Goal: Information Seeking & Learning: Learn about a topic

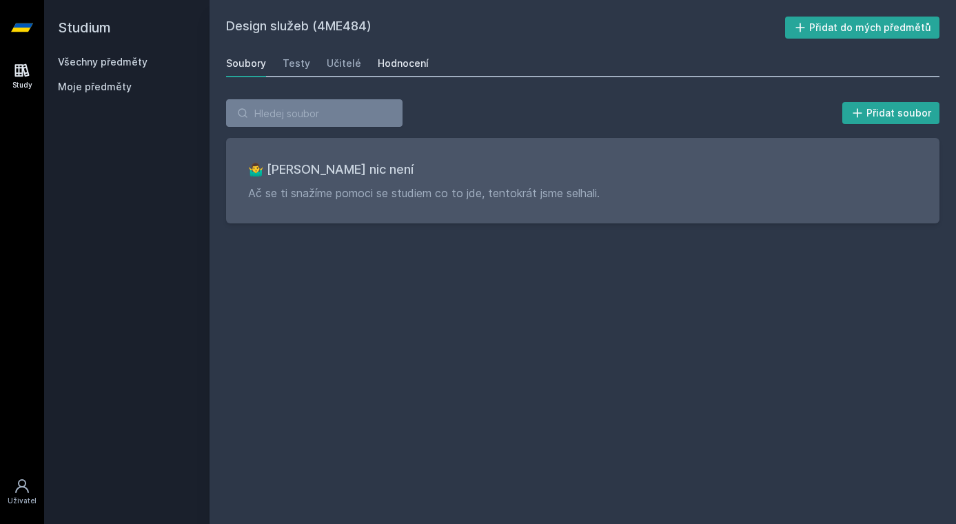
click at [405, 72] on link "Hodnocení" at bounding box center [403, 64] width 51 height 28
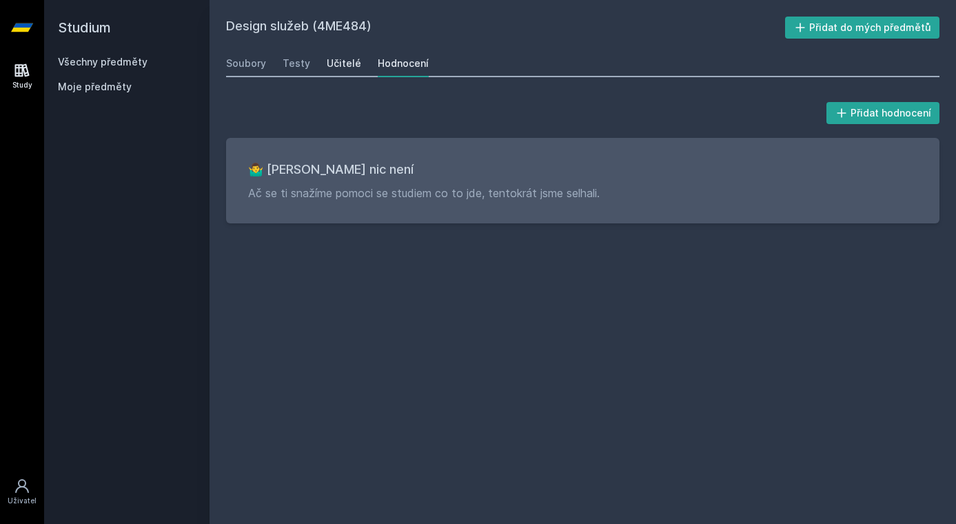
click at [338, 68] on div "Učitelé" at bounding box center [344, 64] width 34 height 14
click at [140, 62] on link "Všechny předměty" at bounding box center [103, 62] width 90 height 12
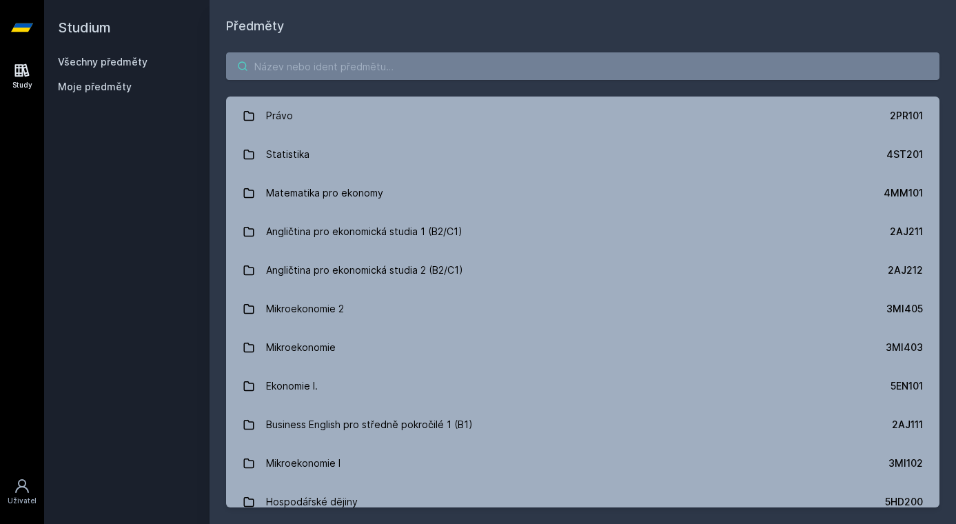
click at [391, 52] on input "search" at bounding box center [582, 66] width 713 height 28
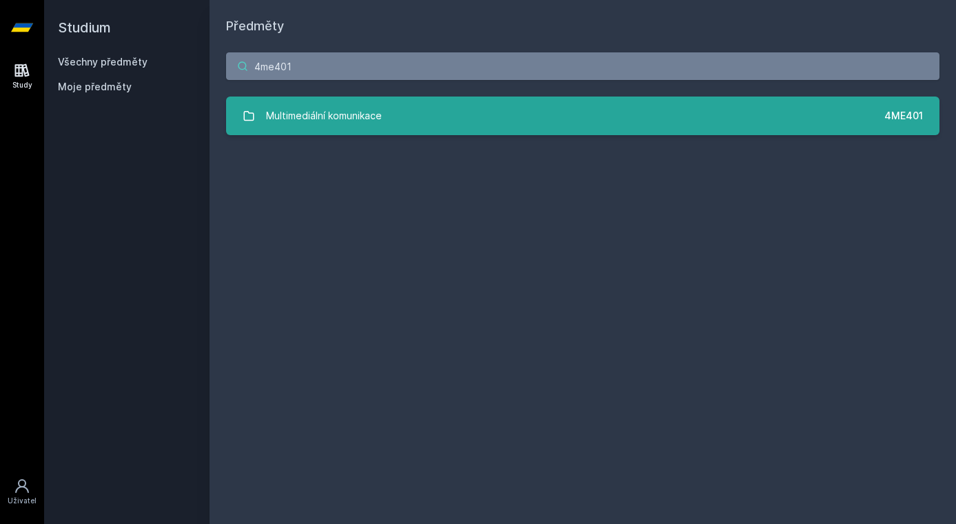
type input "4me401"
click at [395, 125] on link "Multimediální komunikace 4ME401" at bounding box center [582, 115] width 713 height 39
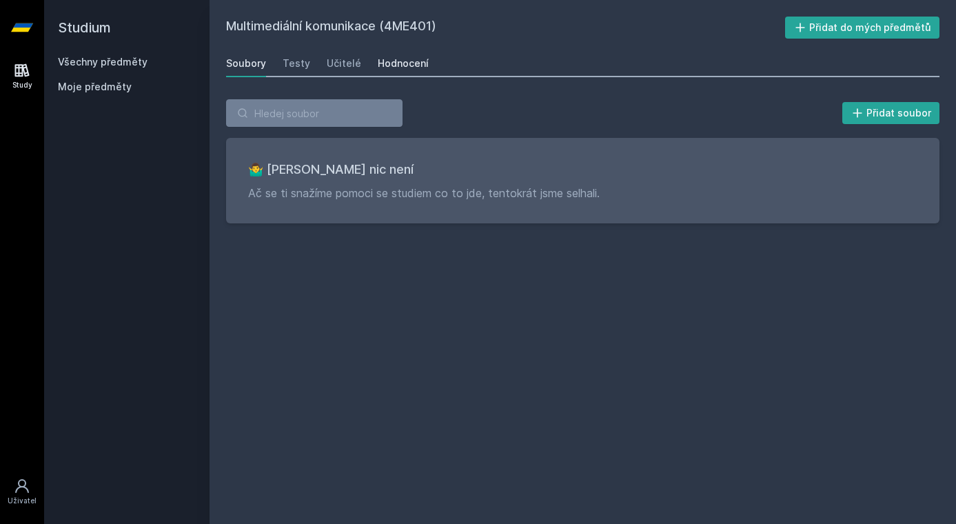
click at [393, 63] on div "Hodnocení" at bounding box center [403, 64] width 51 height 14
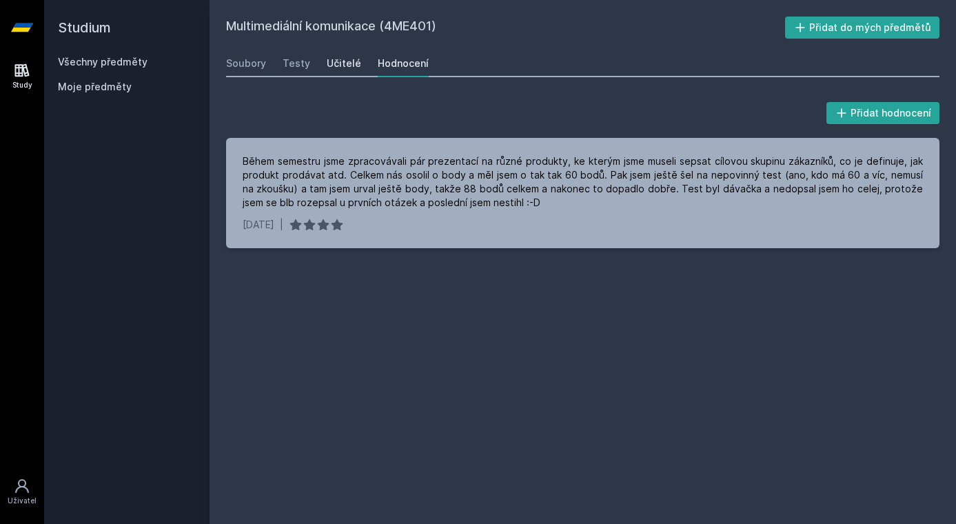
click at [343, 62] on div "Učitelé" at bounding box center [344, 64] width 34 height 14
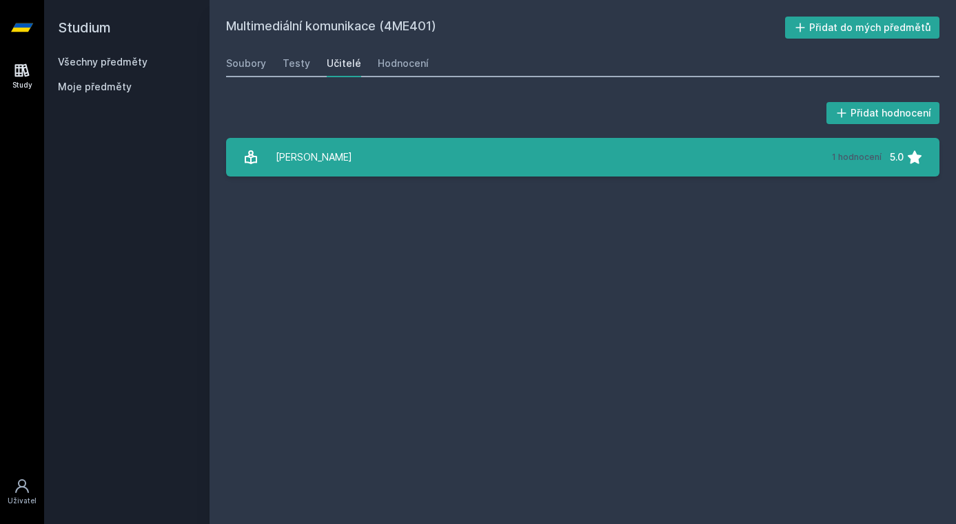
click at [354, 174] on link "[PERSON_NAME] 1 hodnocení 5.0" at bounding box center [582, 157] width 713 height 39
